Goal: Information Seeking & Learning: Learn about a topic

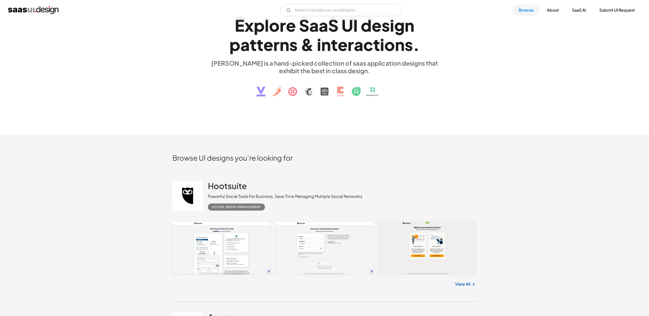
scroll to position [43, 0]
click at [465, 283] on link "View All" at bounding box center [462, 284] width 15 height 6
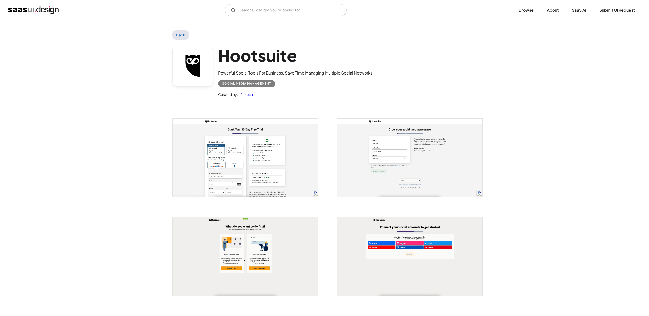
click at [389, 142] on img "open lightbox" at bounding box center [409, 158] width 145 height 79
